Goal: Task Accomplishment & Management: Use online tool/utility

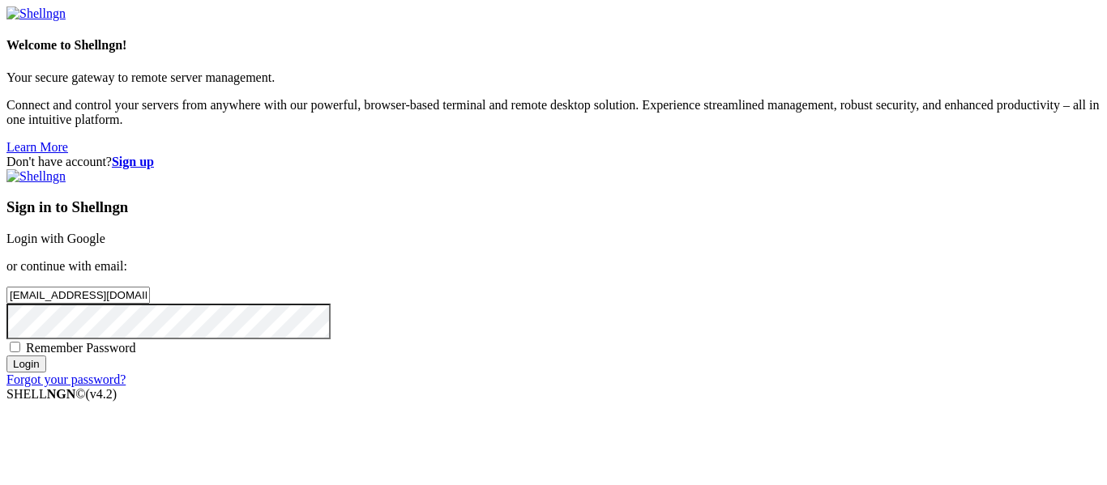
type input "[EMAIL_ADDRESS][DOMAIN_NAME]"
click at [6, 356] on input "Login" at bounding box center [26, 364] width 40 height 17
click at [150, 287] on input "[EMAIL_ADDRESS][DOMAIN_NAME]" at bounding box center [77, 295] width 143 height 17
type input "[EMAIL_ADDRESS][PERSON_NAME][DOMAIN_NAME]"
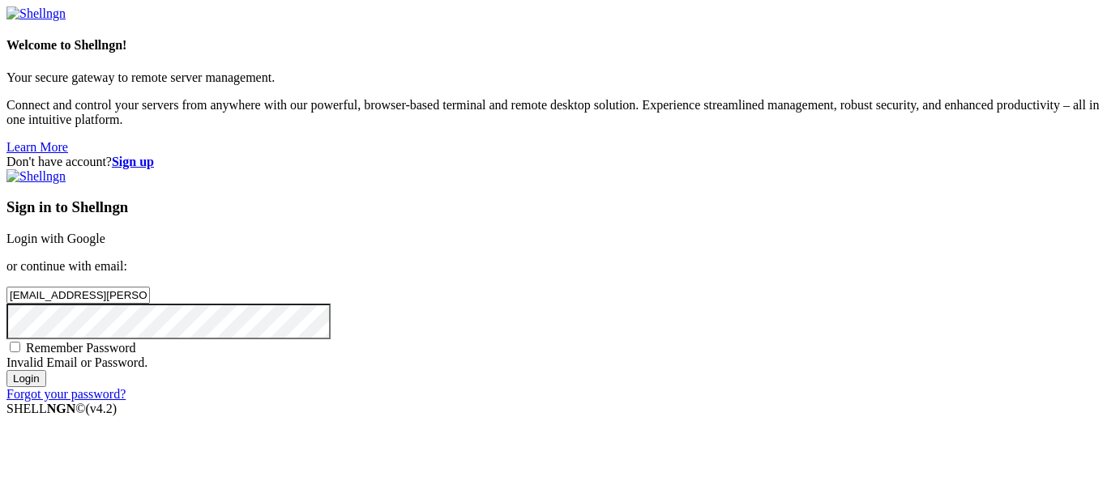
click at [6, 370] on input "Login" at bounding box center [26, 378] width 40 height 17
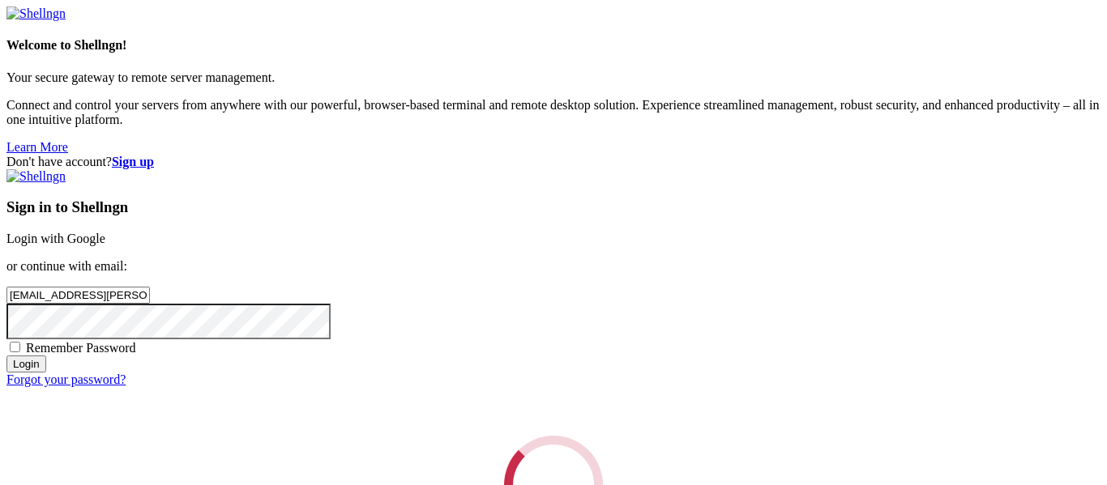
scroll to position [18, 0]
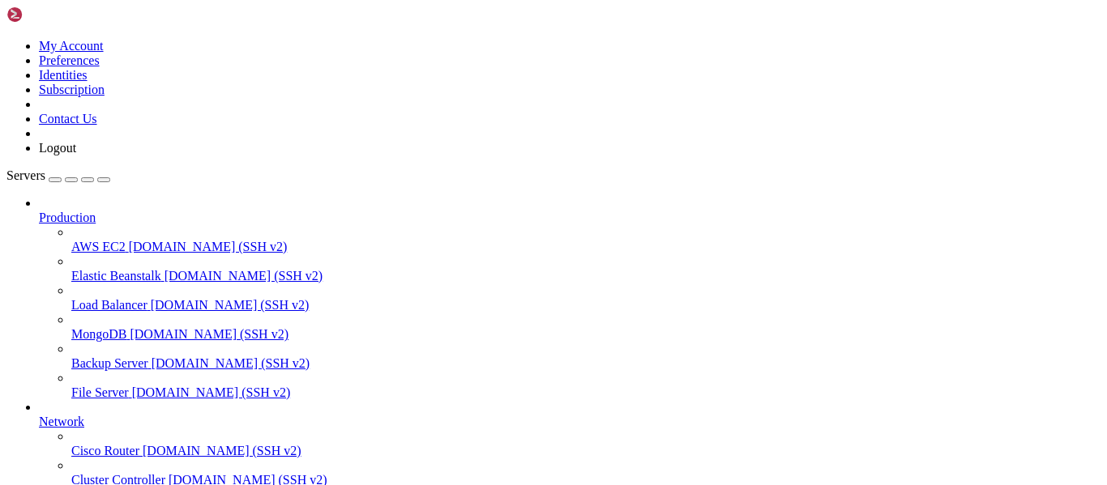
scroll to position [169, 0]
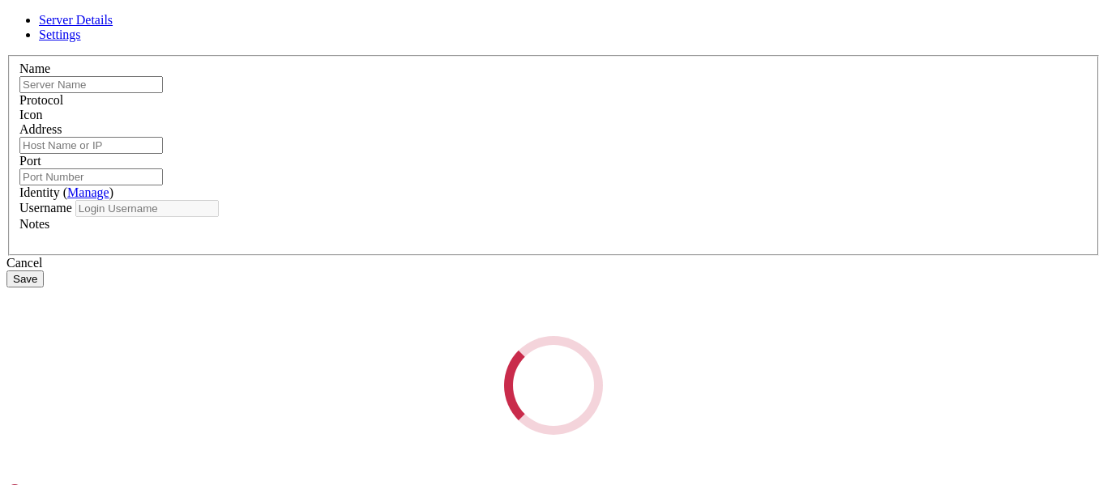
type input "q"
type input "[TECHNICAL_ID]"
type input "22"
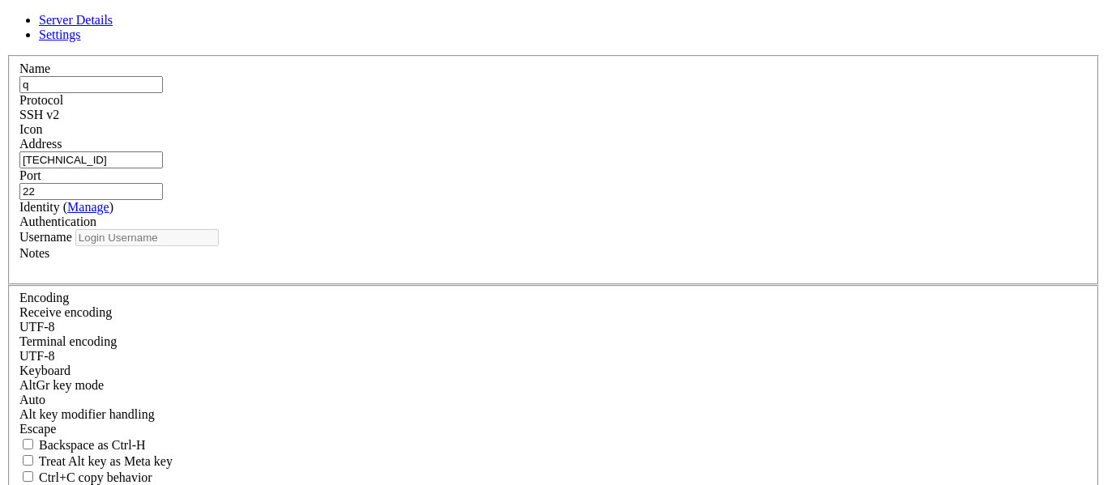
type input "serve"
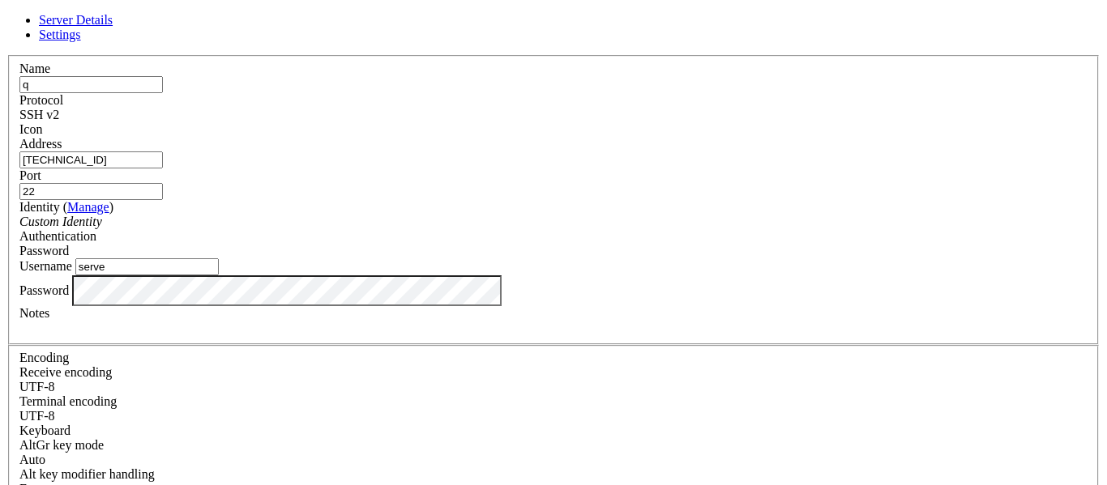
click at [507, 227] on div "Custom Identity" at bounding box center [553, 222] width 1068 height 15
click at [219, 275] on input "serve" at bounding box center [146, 266] width 143 height 17
type input "aerial"
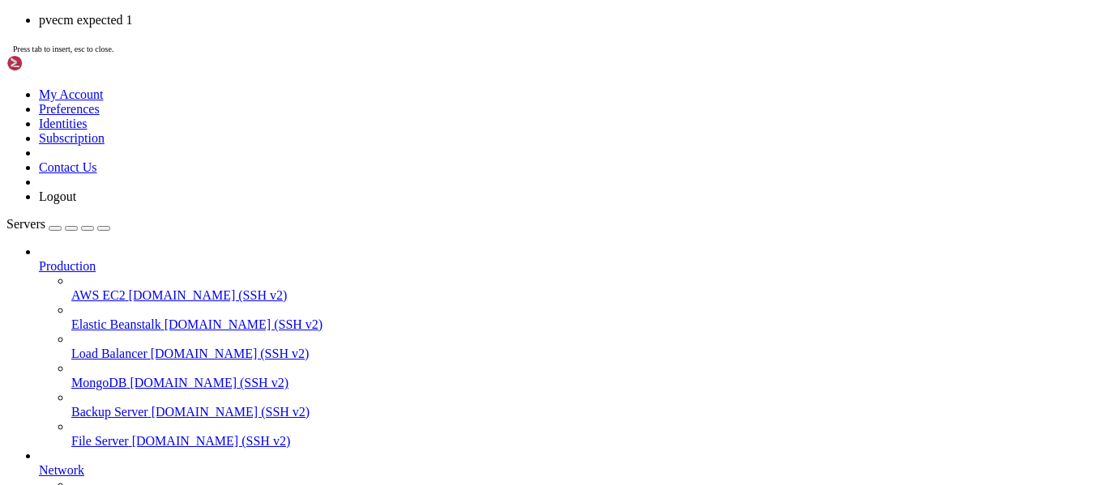
scroll to position [1283, 0]
